Goal: Information Seeking & Learning: Find specific fact

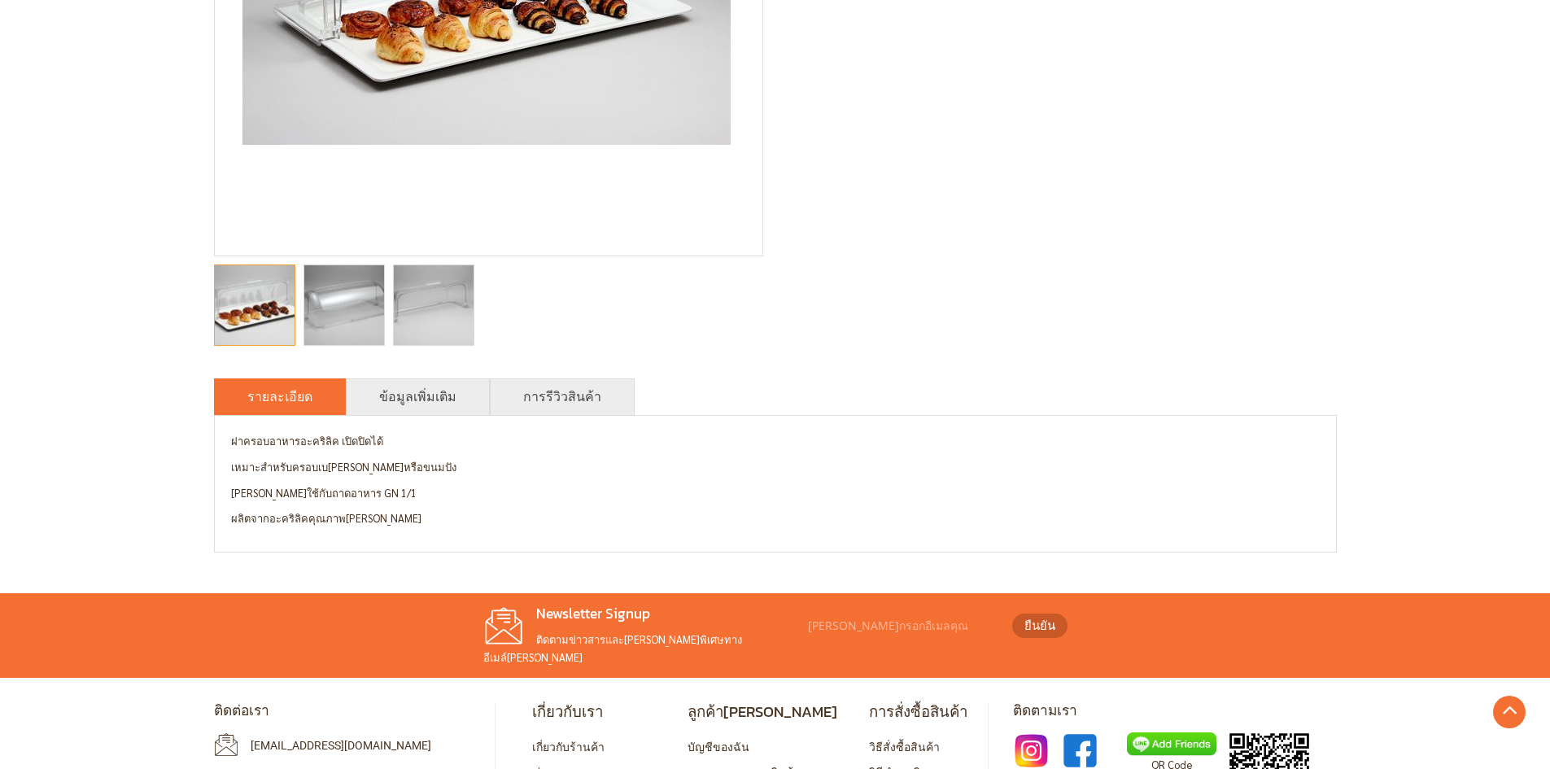
scroll to position [488, 0]
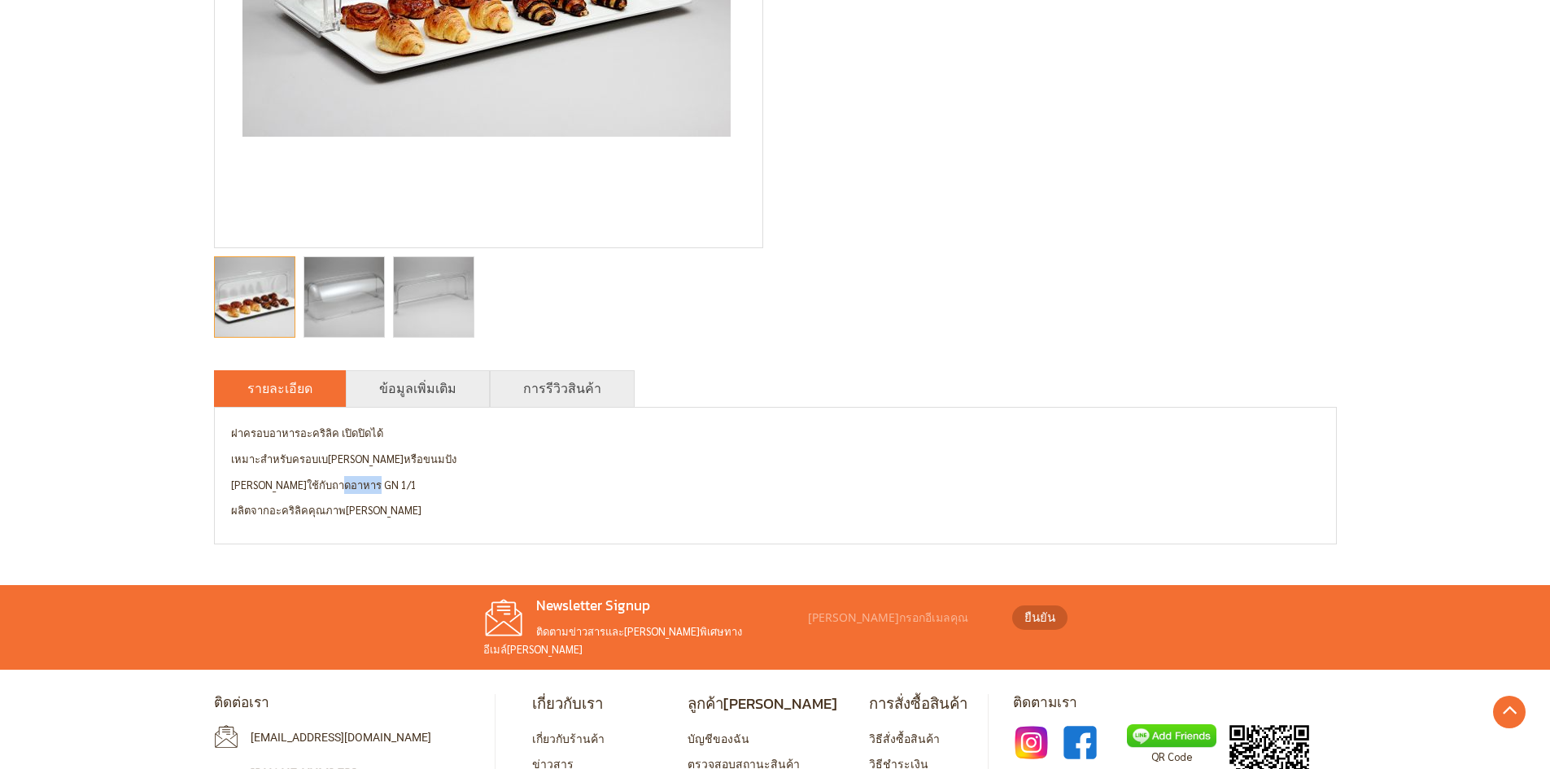
drag, startPoint x: 337, startPoint y: 483, endPoint x: 379, endPoint y: 488, distance: 42.6
click at [379, 488] on p "[PERSON_NAME]ใช้กับถาดอาหาร GN 1/1" at bounding box center [775, 485] width 1089 height 18
copy p "GN 1/1"
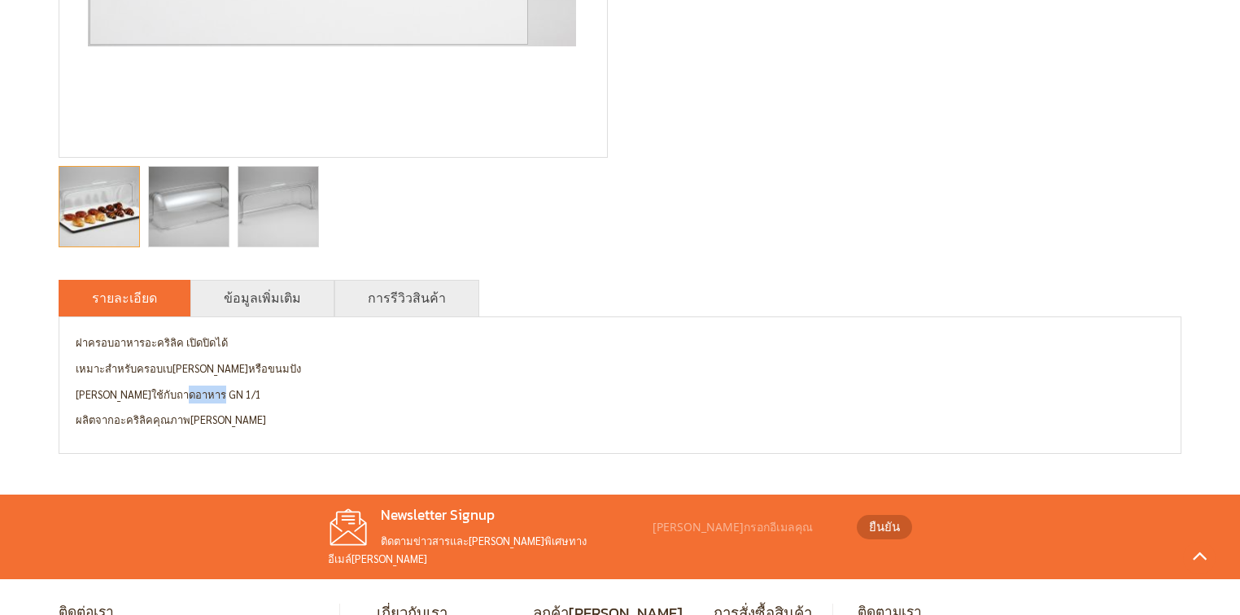
scroll to position [586, 0]
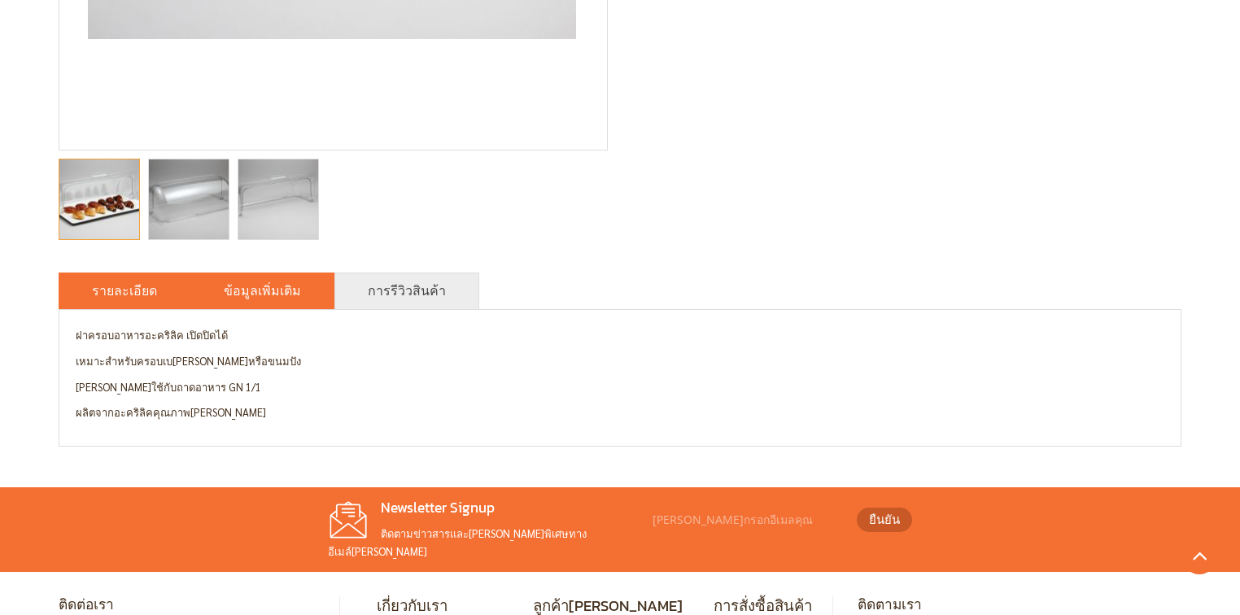
click at [274, 309] on li "ข้อมูลเพิ่มเติม" at bounding box center [262, 291] width 144 height 37
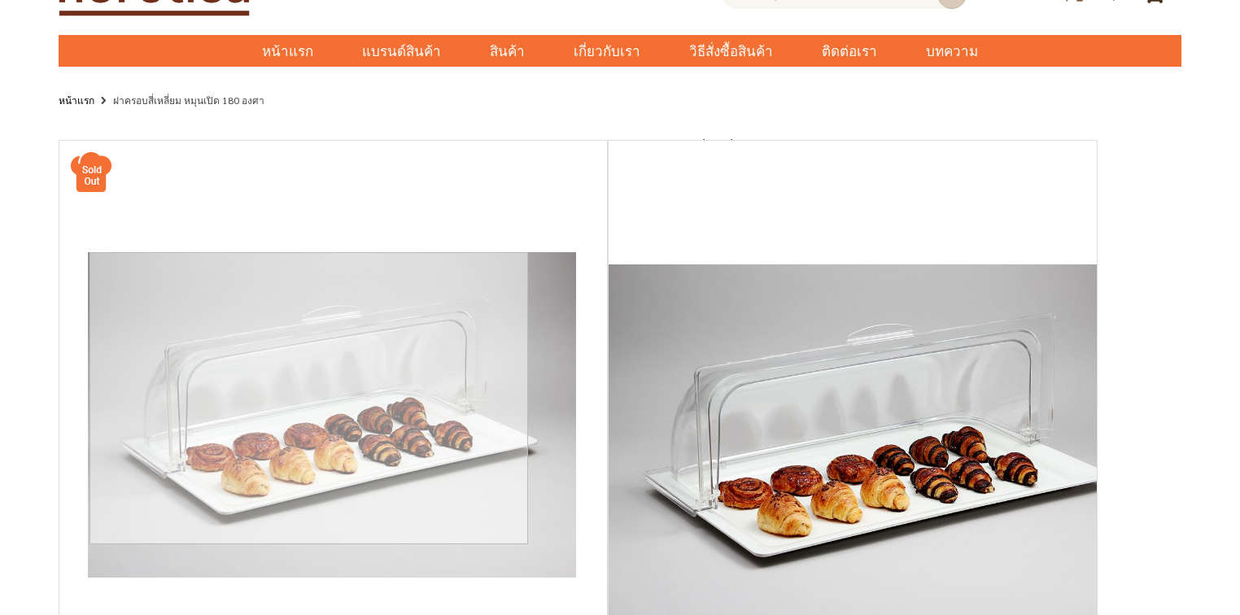
scroll to position [0, 0]
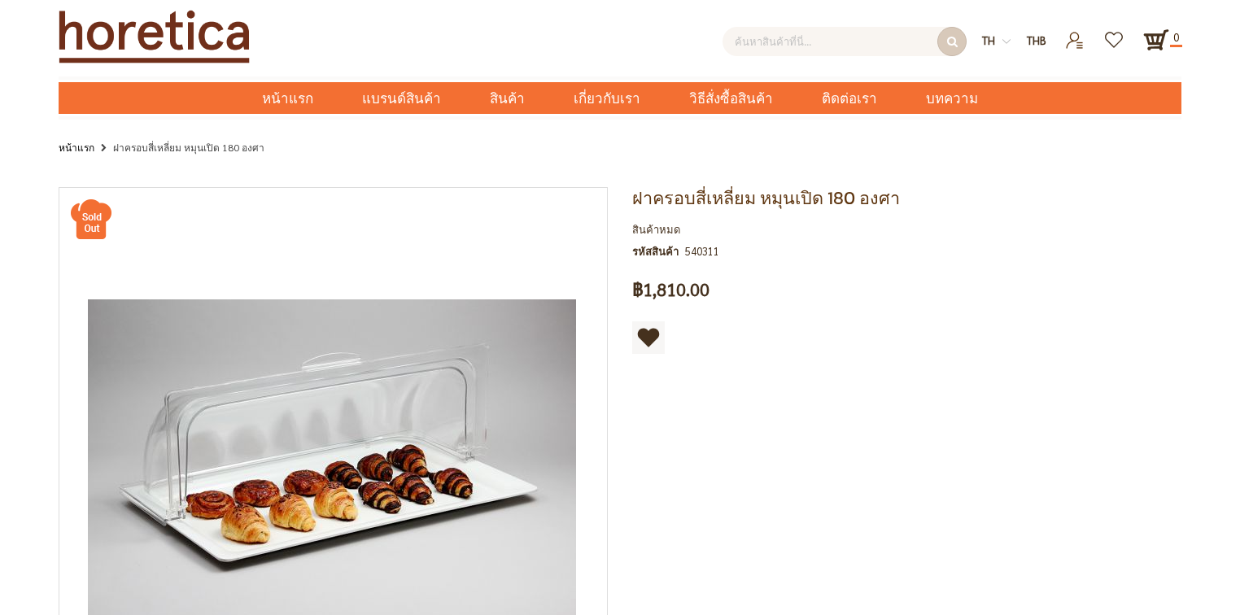
click at [805, 50] on input "text" at bounding box center [844, 41] width 244 height 29
paste input "GN 1/1"
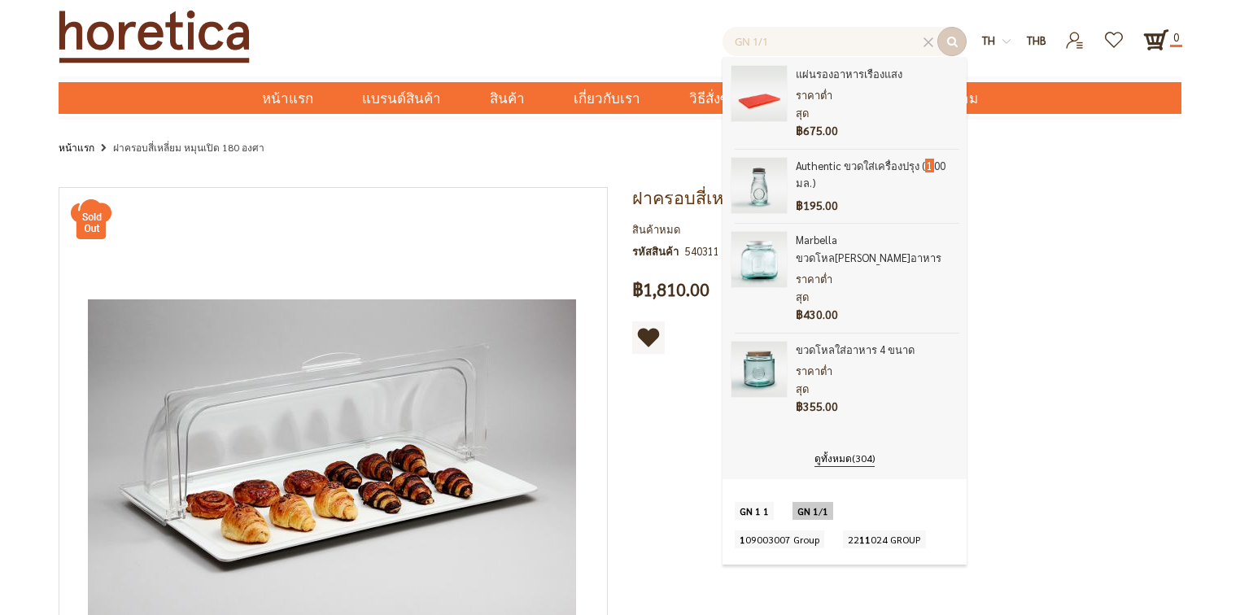
type input "GN 1/1"
click at [824, 504] on span "1" at bounding box center [826, 510] width 6 height 13
click at [955, 47] on button "submit" at bounding box center [951, 41] width 29 height 29
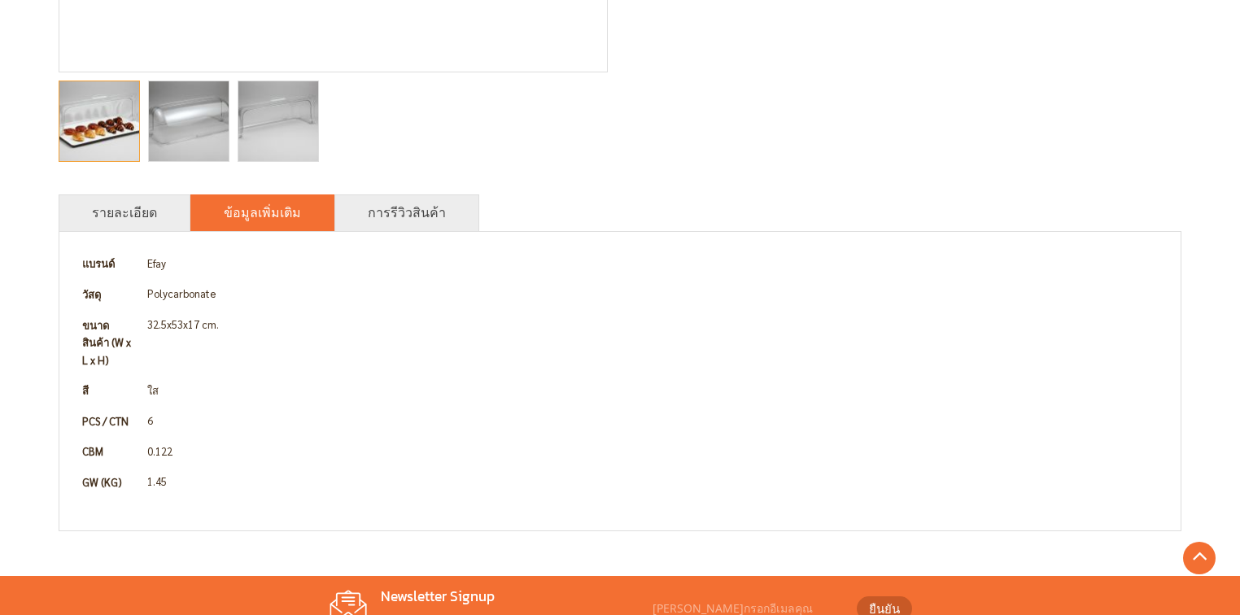
scroll to position [716, 0]
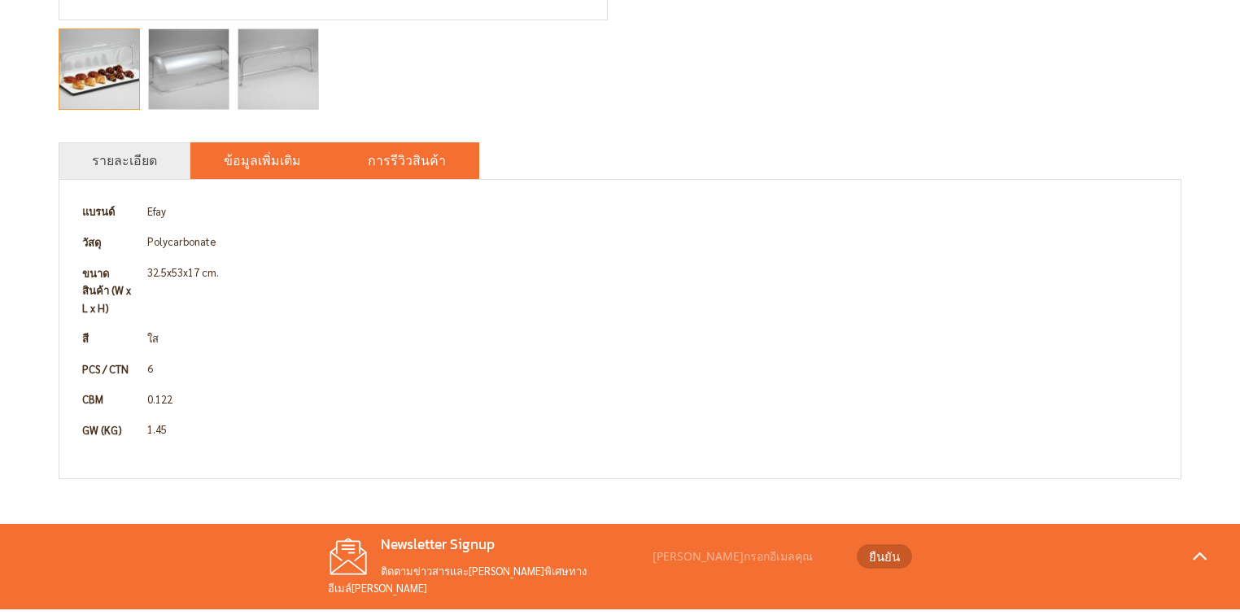
click at [378, 169] on link "การรีวิวสินค้า" at bounding box center [407, 161] width 78 height 20
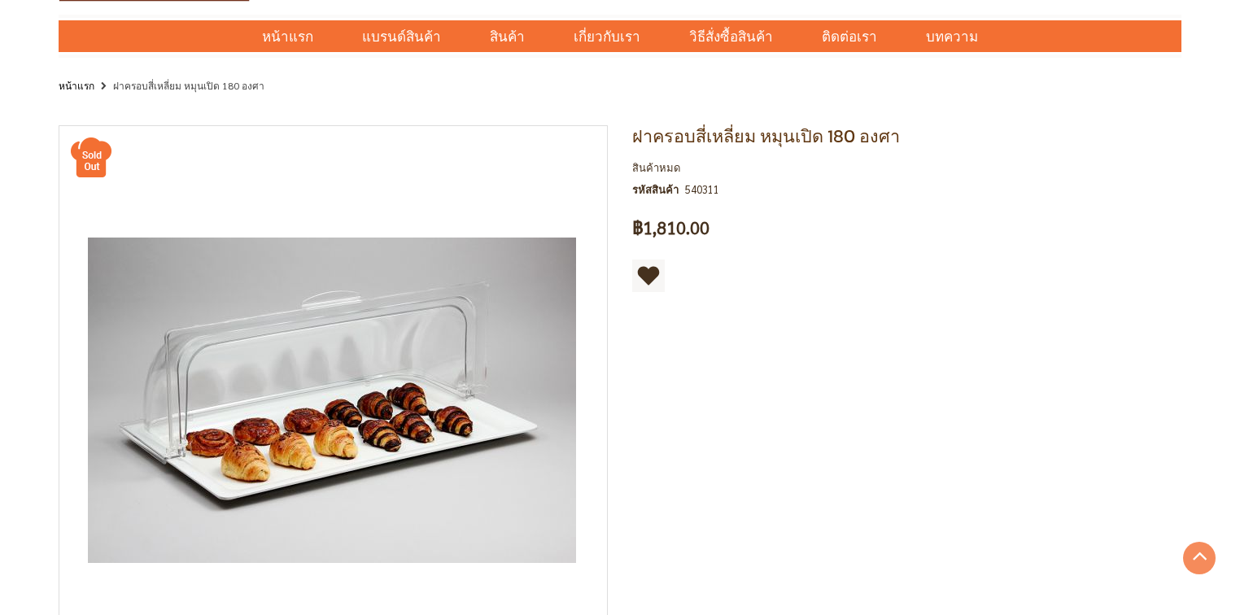
scroll to position [29, 0]
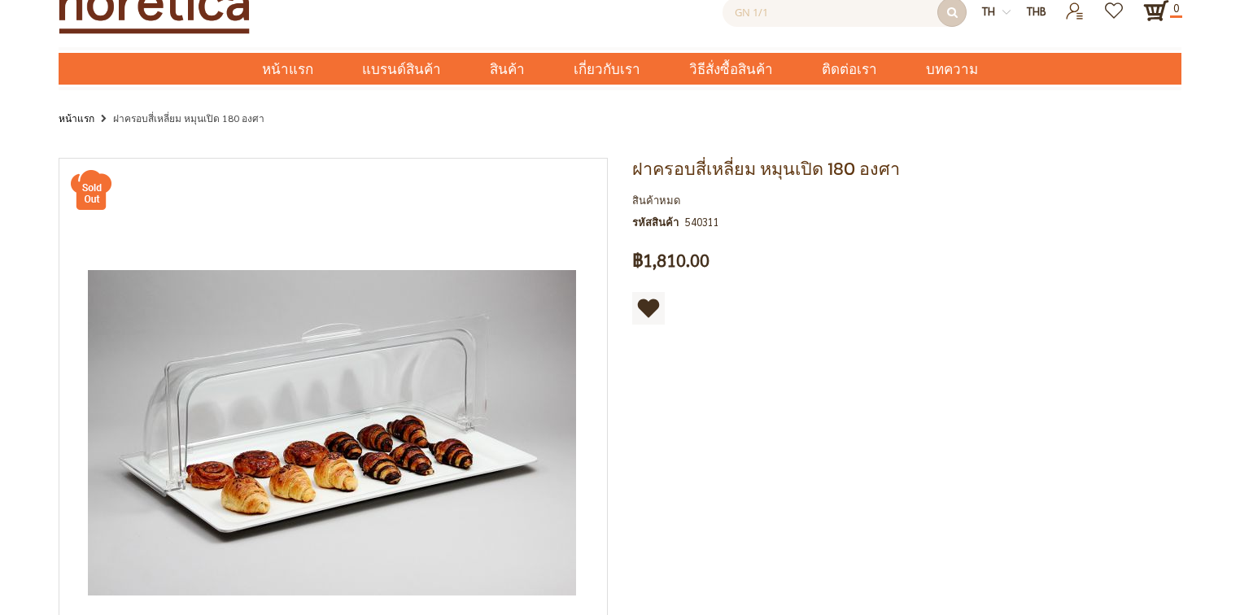
click at [879, 20] on input "GN 1/1" at bounding box center [844, 12] width 244 height 29
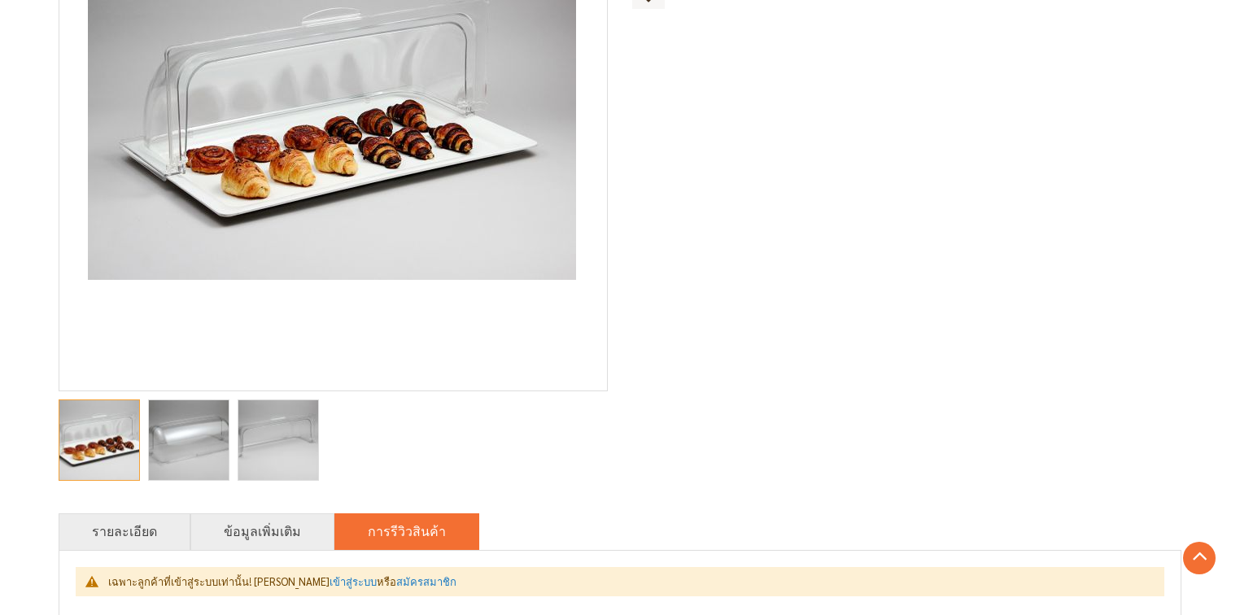
scroll to position [485, 0]
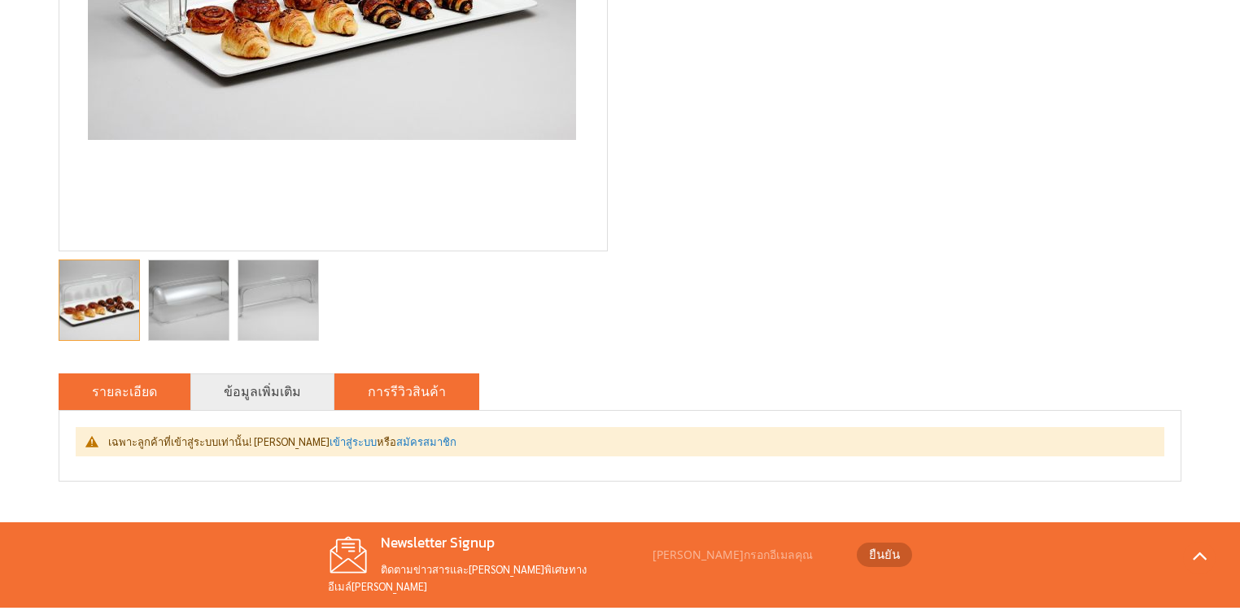
click at [145, 388] on li "รายละเอียด" at bounding box center [125, 391] width 132 height 37
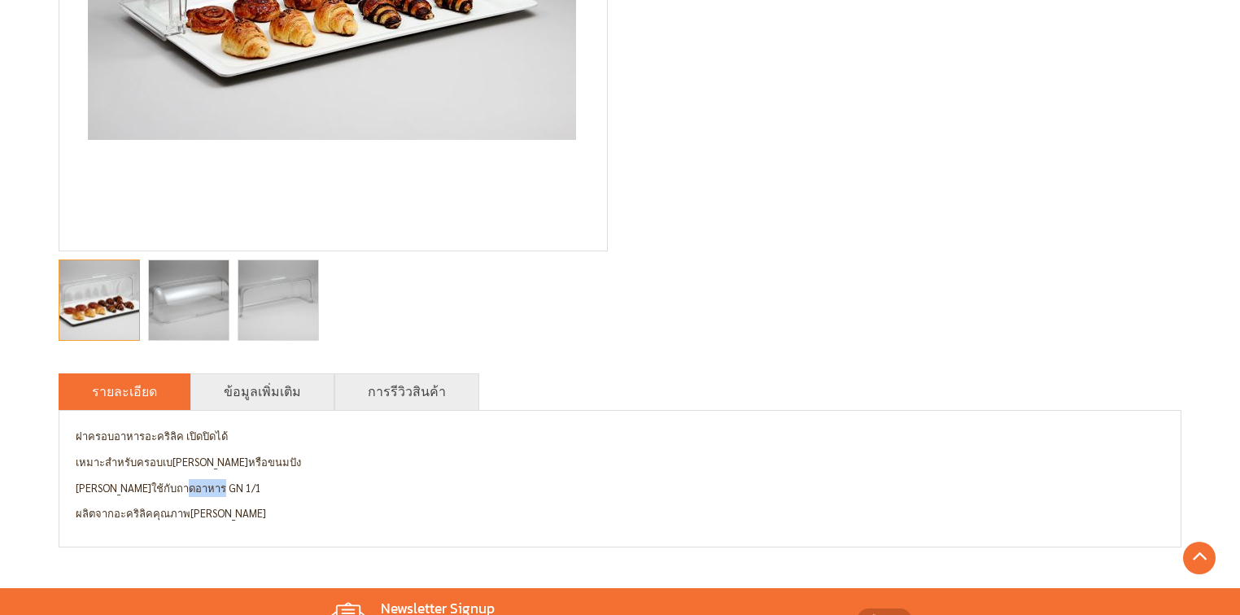
drag, startPoint x: 182, startPoint y: 495, endPoint x: 223, endPoint y: 492, distance: 40.8
click at [223, 492] on p "[PERSON_NAME]ใช้กับถาดอาหาร GN 1/1" at bounding box center [620, 488] width 1089 height 18
copy p "GN 1/1"
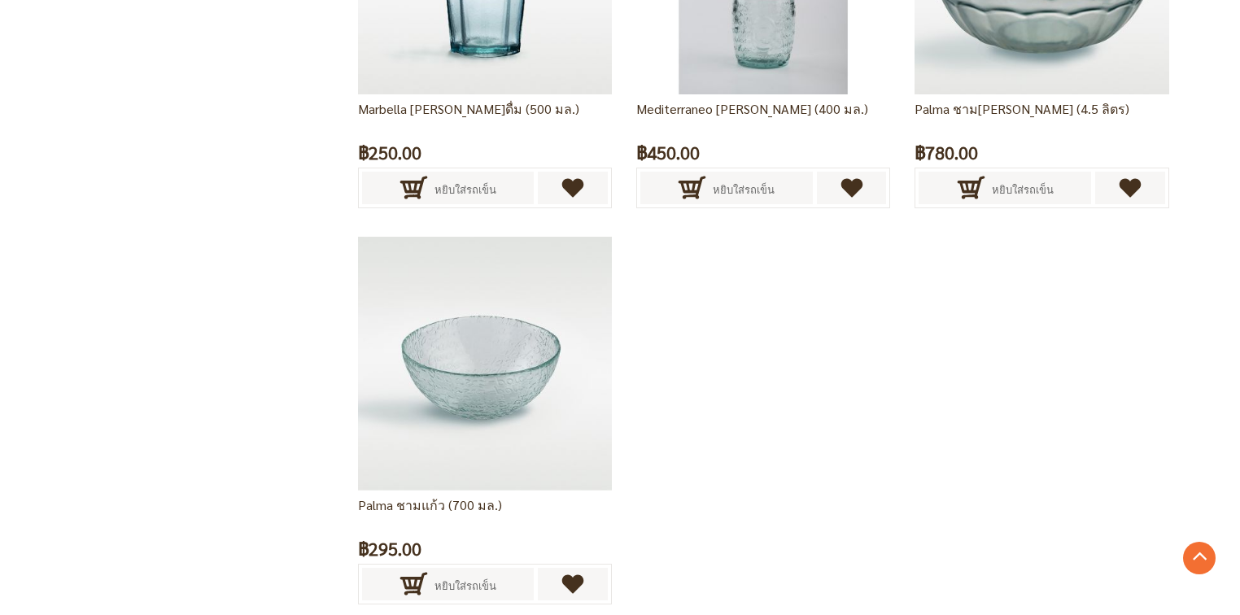
scroll to position [3450, 0]
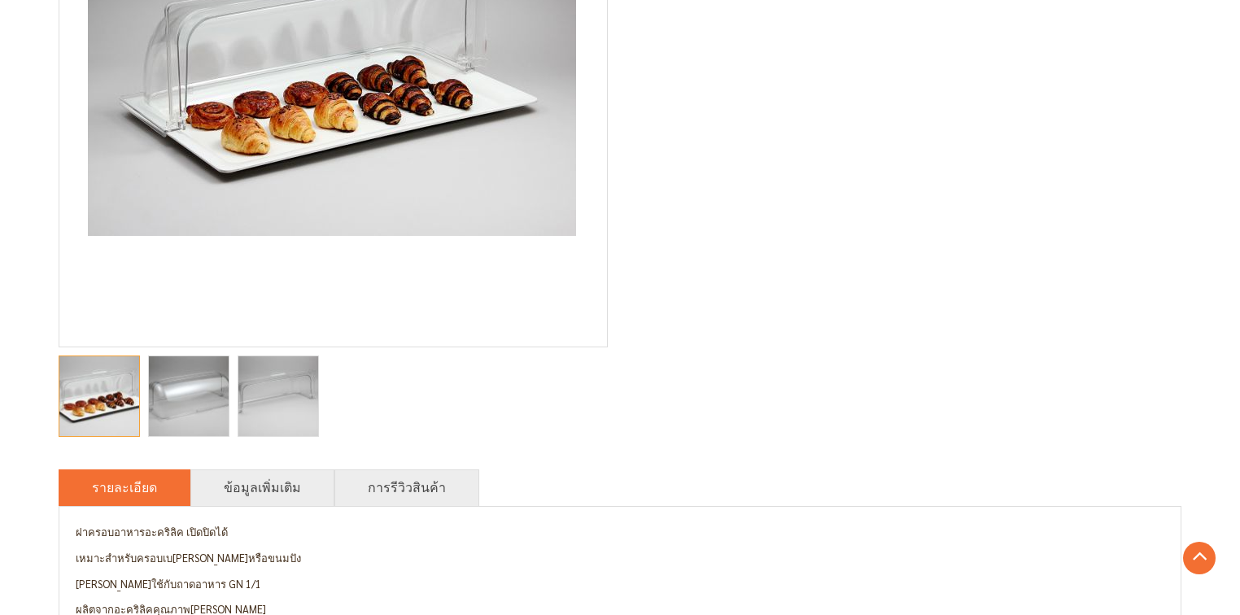
scroll to position [595, 0]
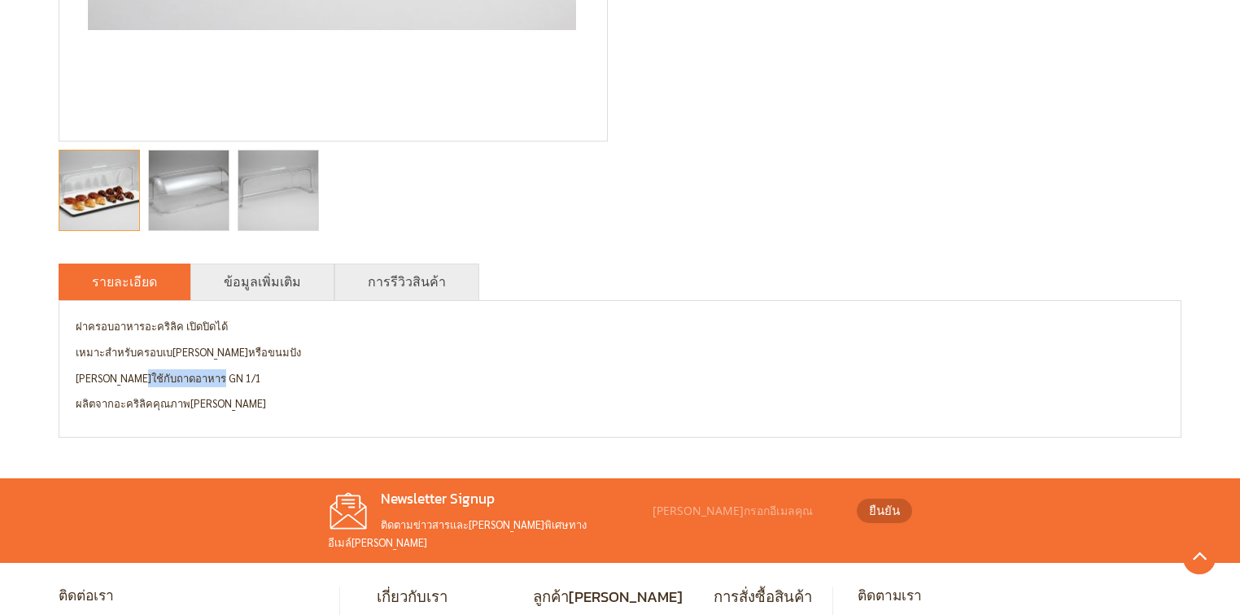
drag, startPoint x: 216, startPoint y: 382, endPoint x: 133, endPoint y: 385, distance: 83.0
click at [133, 385] on p "สามารถใช้กับถาดอาหาร GN 1/1" at bounding box center [620, 378] width 1089 height 18
copy p "ถาดอาหาร GN 1/1"
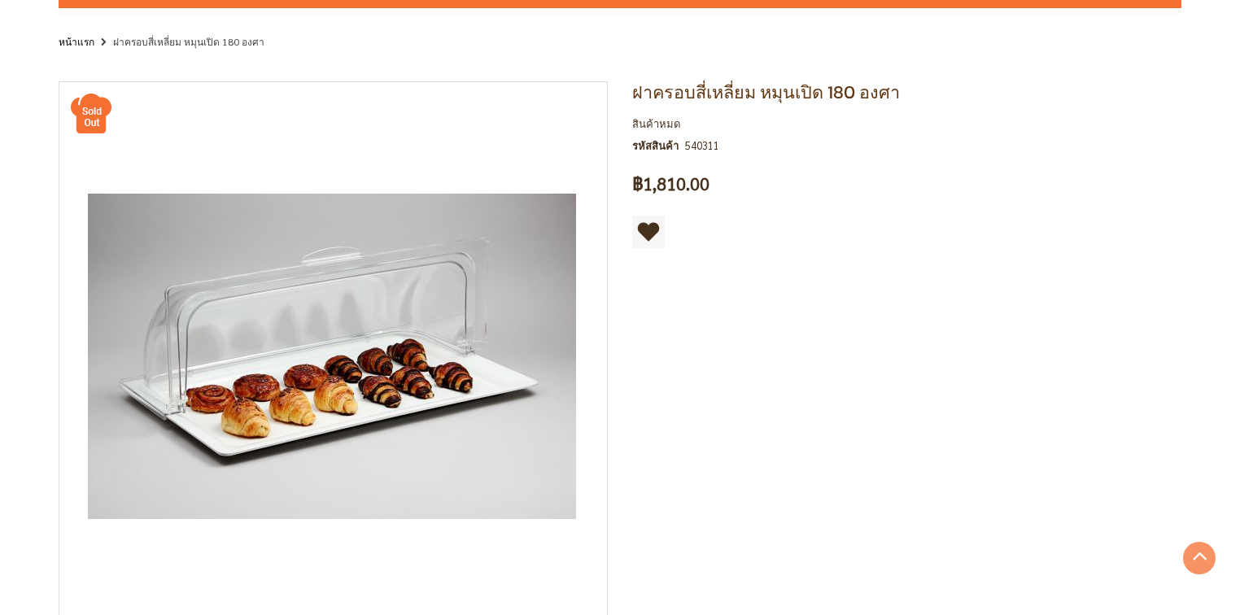
scroll to position [0, 0]
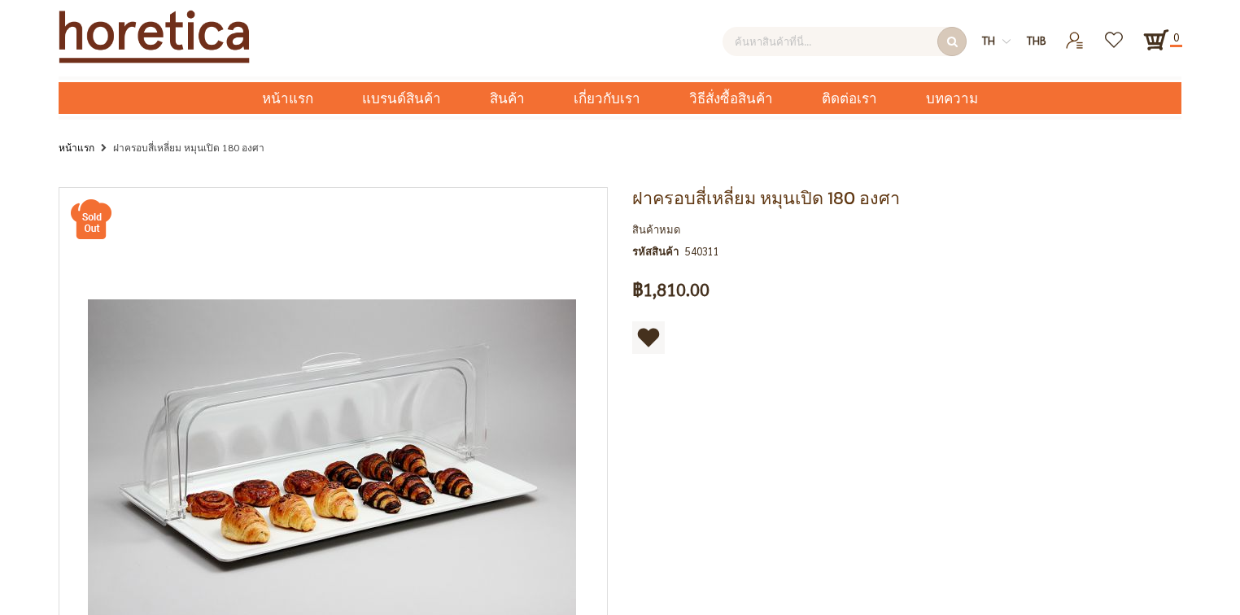
click at [875, 41] on input "text" at bounding box center [844, 41] width 244 height 29
paste input "ถาดอาหาร GN 1/1"
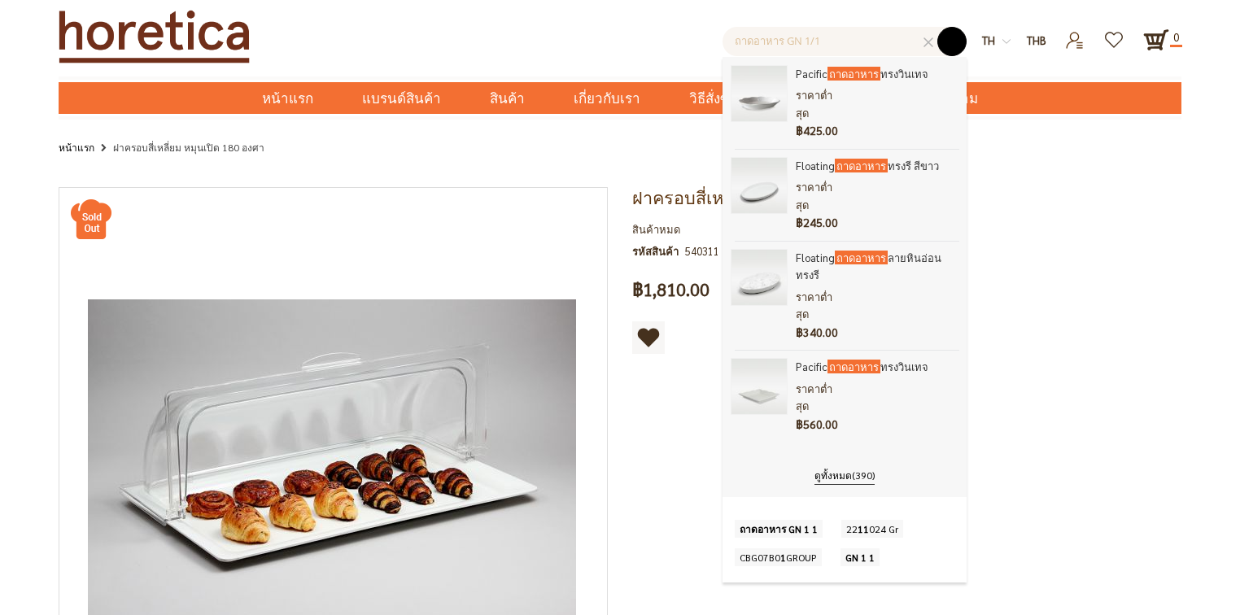
click at [953, 49] on button "submit" at bounding box center [951, 41] width 29 height 29
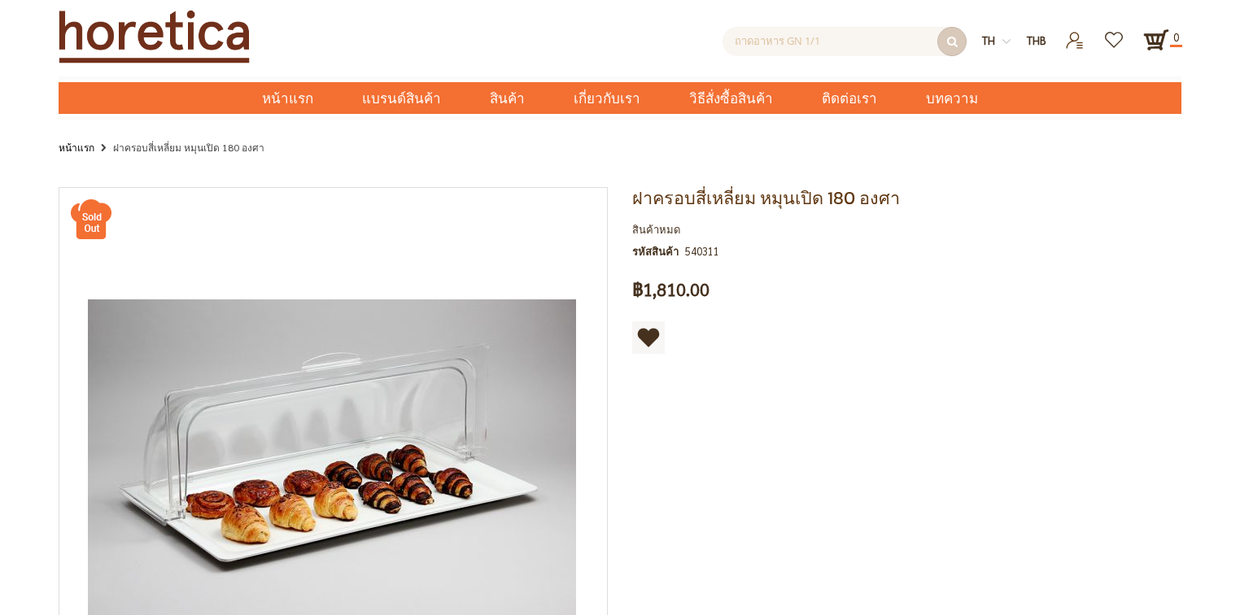
click at [846, 43] on input "ถาดอาหาร GN 1/1" at bounding box center [844, 41] width 244 height 29
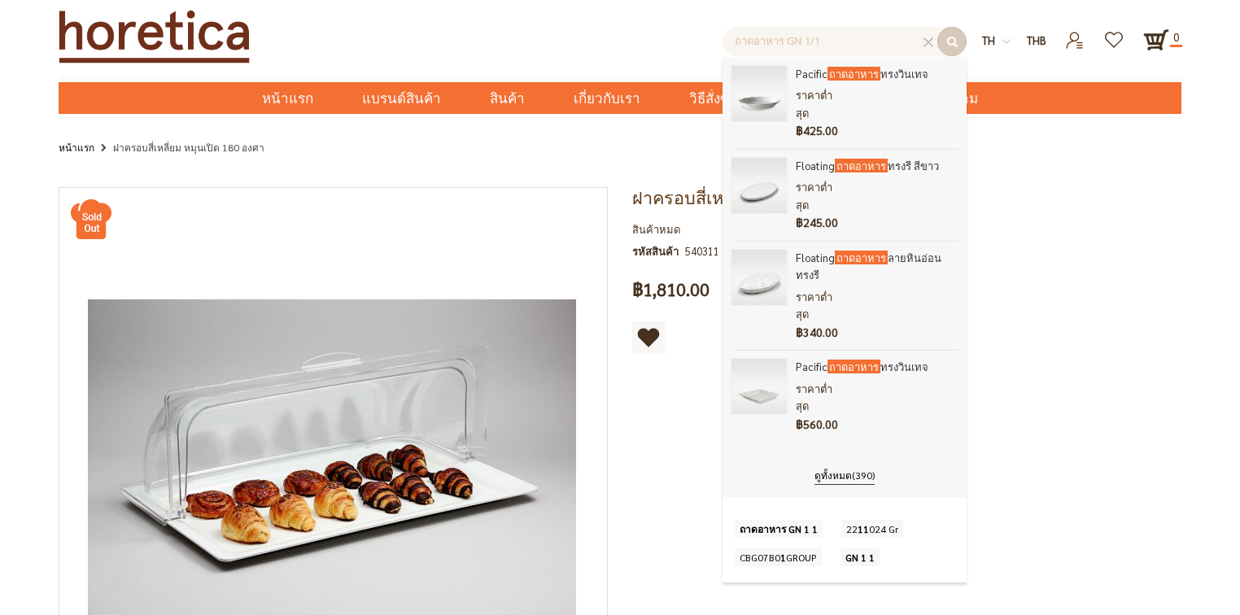
drag, startPoint x: 846, startPoint y: 43, endPoint x: 784, endPoint y: 43, distance: 61.8
click at [784, 43] on input "ถาดอาหาร GN 1/1" at bounding box center [844, 41] width 244 height 29
type input "ถาดอาหาร"
click at [644, 159] on ul "หน้าแรก ฝาครอบสี่เหลี่ยม หมุนเปิด 180 องศา" at bounding box center [620, 148] width 1123 height 20
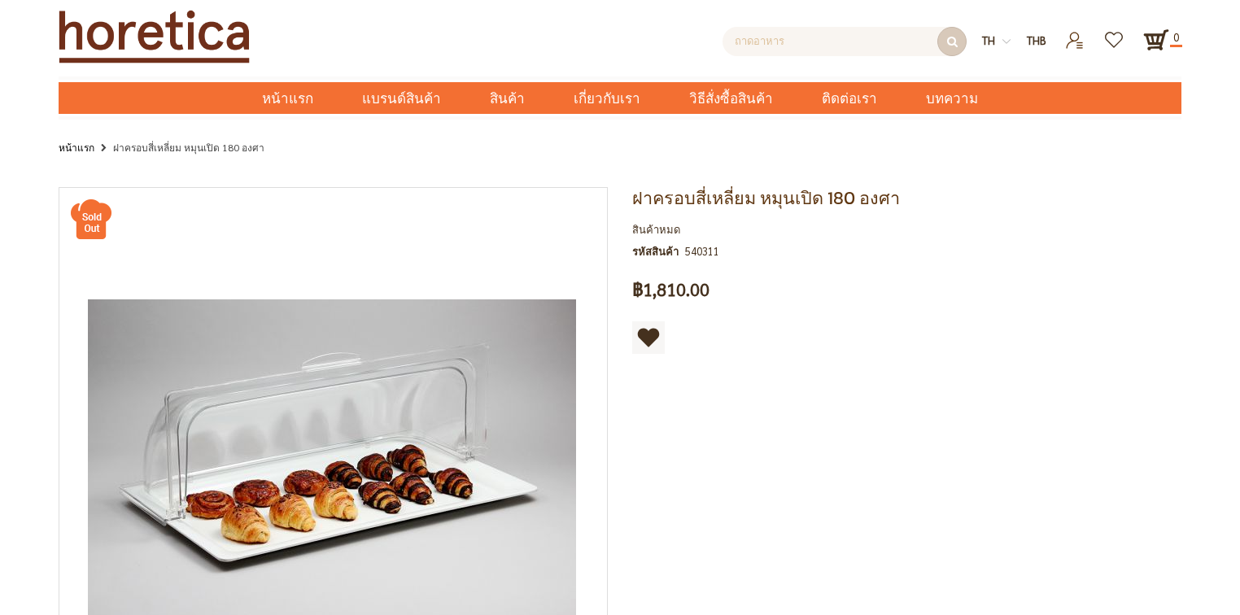
click at [814, 46] on input "ถาดอาหาร" at bounding box center [844, 41] width 244 height 29
